Goal: Information Seeking & Learning: Learn about a topic

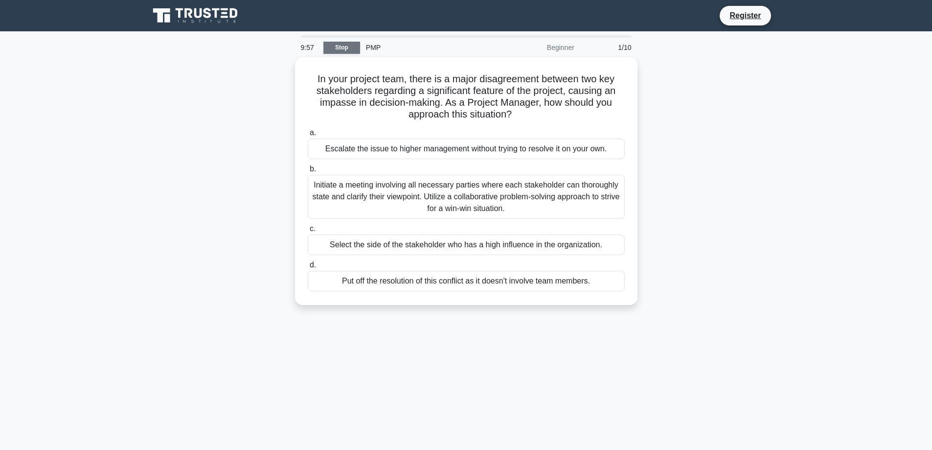
click at [343, 46] on link "Stop" at bounding box center [341, 48] width 37 height 12
click at [208, 16] on icon at bounding box center [208, 13] width 8 height 10
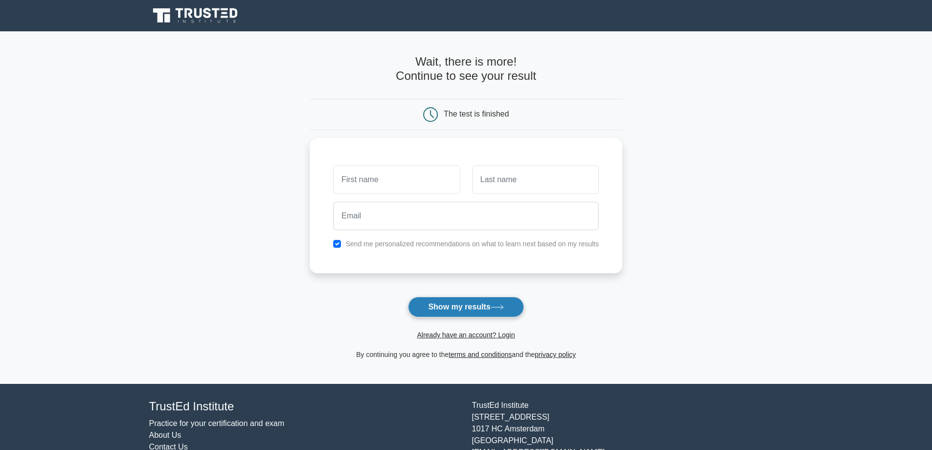
click at [495, 306] on icon at bounding box center [497, 306] width 13 height 5
drag, startPoint x: 421, startPoint y: 239, endPoint x: 457, endPoint y: 237, distance: 36.3
